Goal: Find contact information: Find contact information

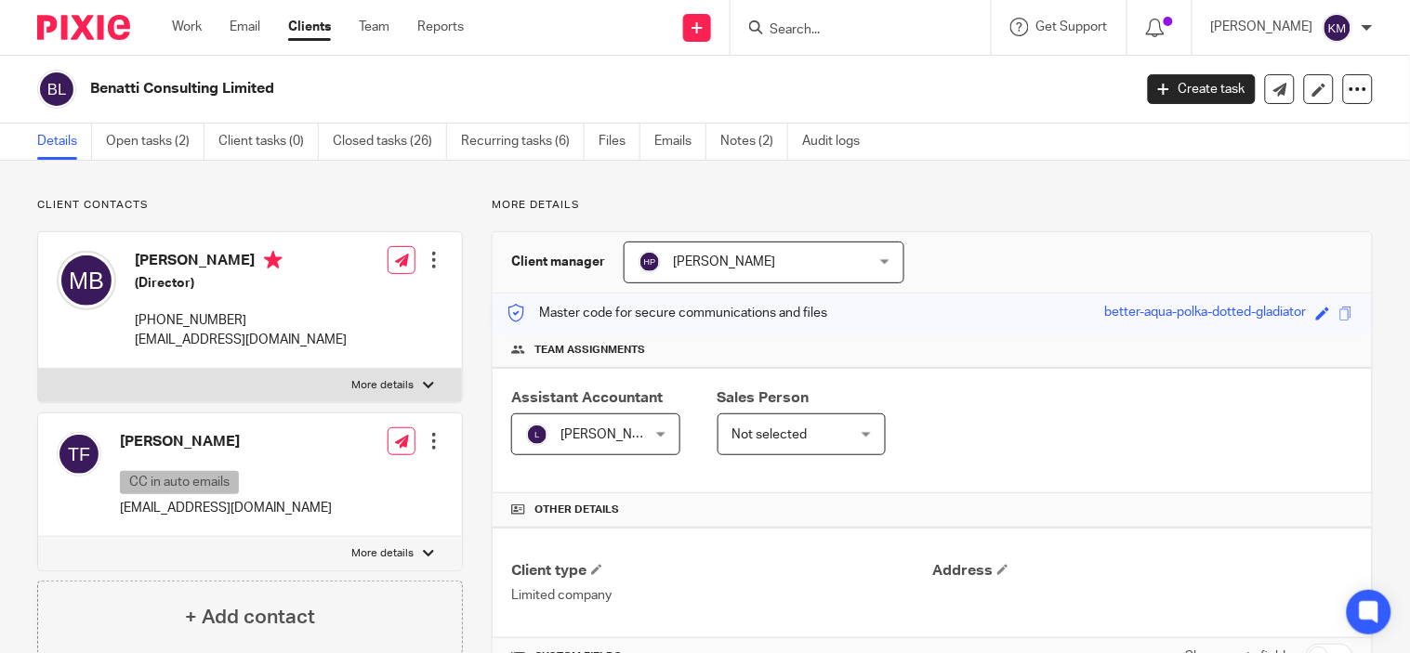
click at [784, 50] on div at bounding box center [861, 27] width 260 height 55
click at [784, 39] on div at bounding box center [861, 27] width 260 height 55
click at [785, 32] on input "Search" at bounding box center [851, 30] width 167 height 17
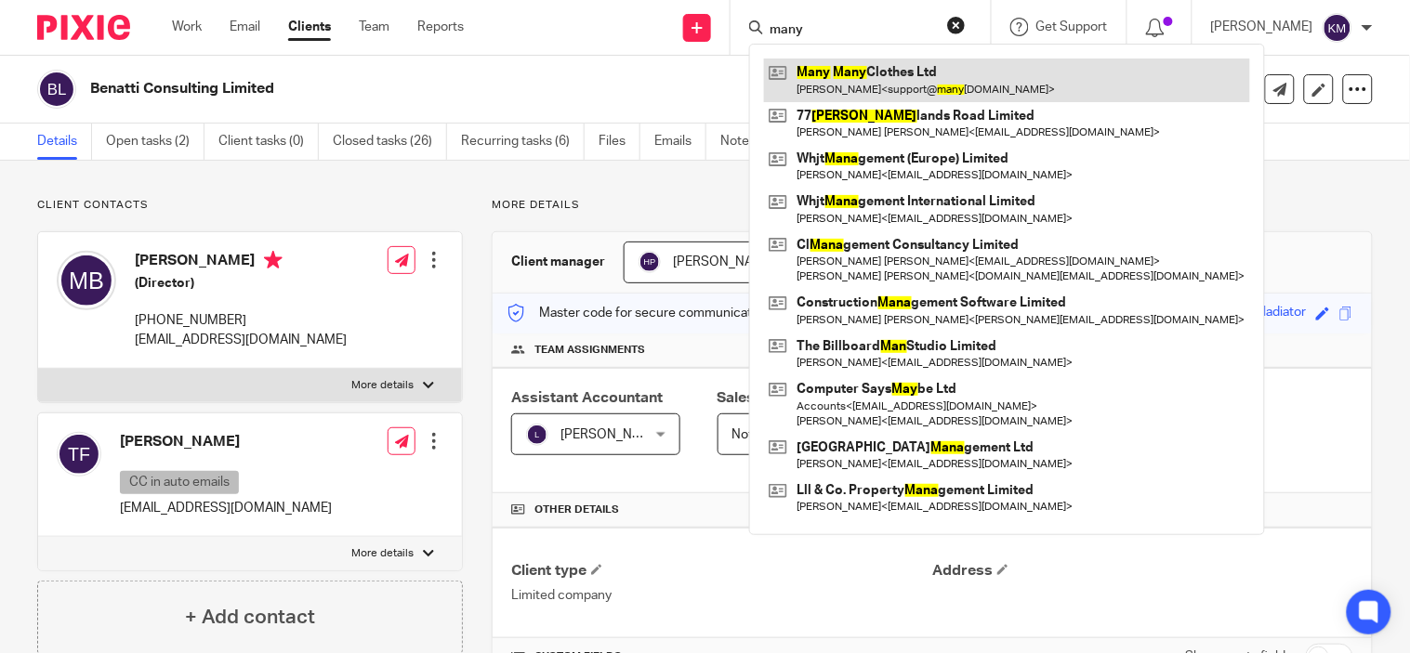
type input "many"
click at [847, 90] on link at bounding box center [1007, 80] width 486 height 43
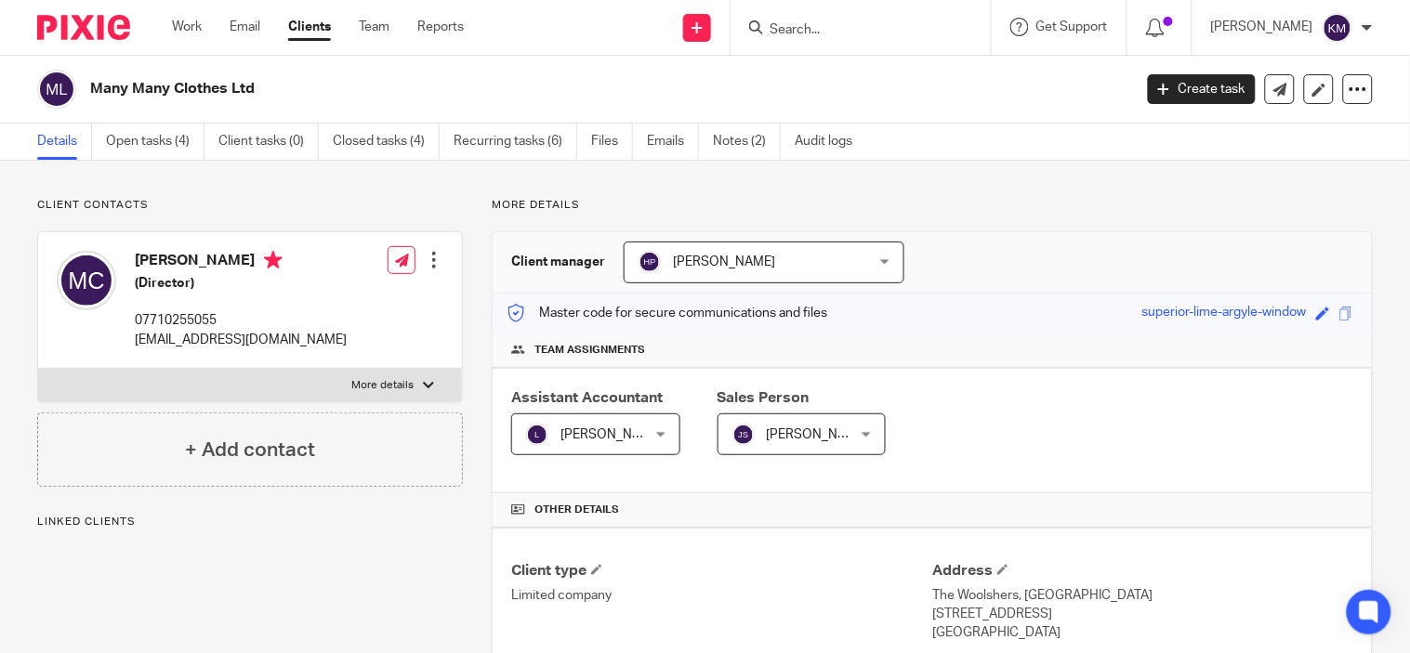
click at [301, 338] on p "[EMAIL_ADDRESS][DOMAIN_NAME]" at bounding box center [241, 340] width 212 height 19
click at [301, 338] on p "support@manymanyclothes.com" at bounding box center [241, 340] width 212 height 19
copy div "support@manymanyclothes.com"
